Goal: Task Accomplishment & Management: Manage account settings

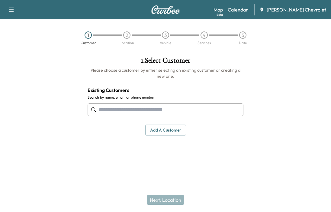
click at [248, 8] on link "Calendar" at bounding box center [238, 9] width 20 height 7
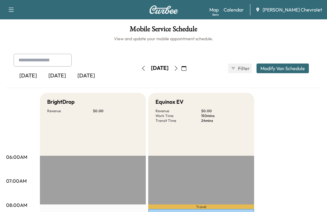
click at [178, 69] on icon "button" at bounding box center [176, 68] width 5 height 5
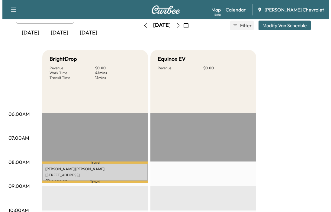
scroll to position [151, 0]
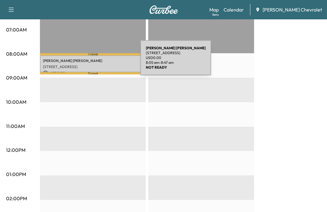
click at [95, 61] on p "[PERSON_NAME]" at bounding box center [93, 60] width 100 height 5
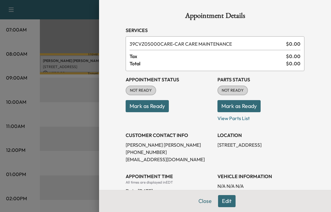
click at [147, 107] on button "Mark as Ready" at bounding box center [147, 106] width 43 height 12
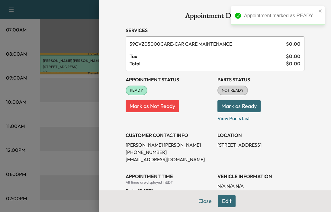
click at [233, 107] on button "Mark as Ready" at bounding box center [239, 106] width 43 height 12
